Goal: Find specific fact: Find specific fact

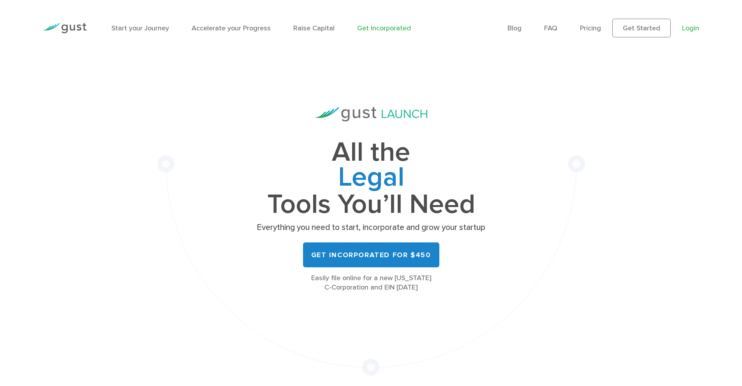
click at [687, 30] on link "Login" at bounding box center [690, 28] width 17 height 8
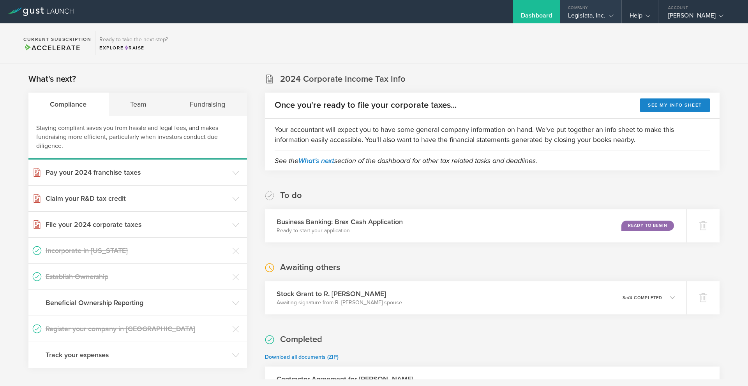
click at [591, 12] on div "Legislata, Inc." at bounding box center [591, 18] width 46 height 12
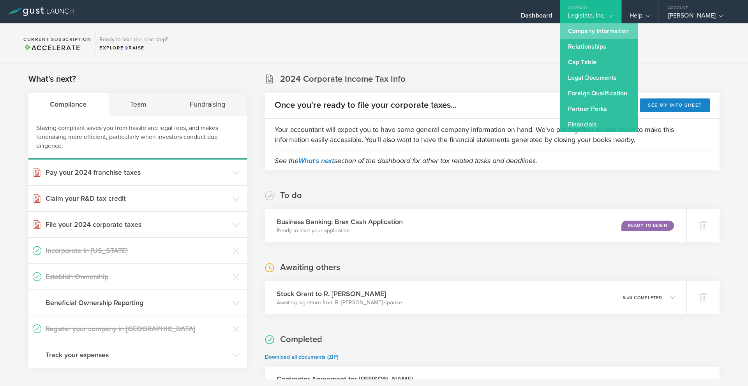
click at [581, 35] on link "Company Information" at bounding box center [599, 31] width 78 height 16
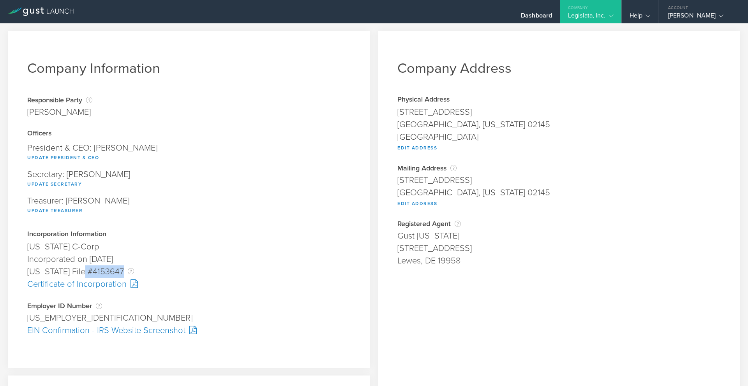
drag, startPoint x: 86, startPoint y: 271, endPoint x: 120, endPoint y: 275, distance: 34.5
click at [120, 275] on div "[US_STATE] File #4153647 The [US_STATE] File Number is issued by the state of […" at bounding box center [188, 272] width 323 height 12
copy div "4153647 The [US_STATE] File Number is issued by the state of [US_STATE] so that…"
